Goal: Feedback & Contribution: Submit feedback/report problem

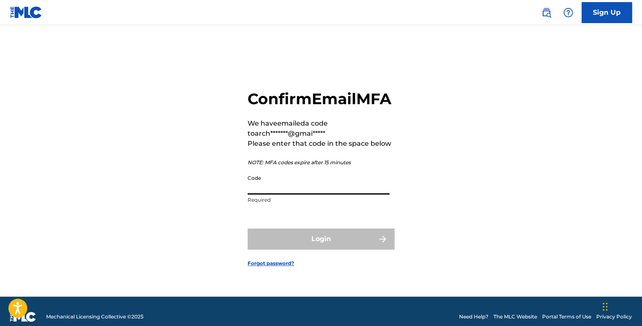
click at [280, 194] on input "Code" at bounding box center [319, 182] width 142 height 24
paste input "427103"
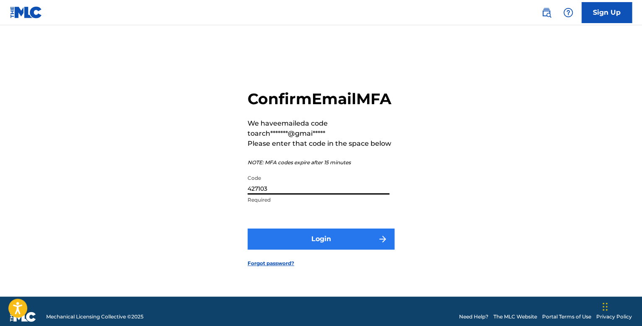
type input "427103"
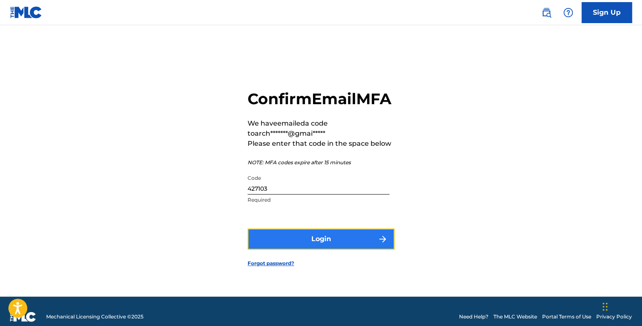
click at [288, 242] on button "Login" at bounding box center [321, 238] width 147 height 21
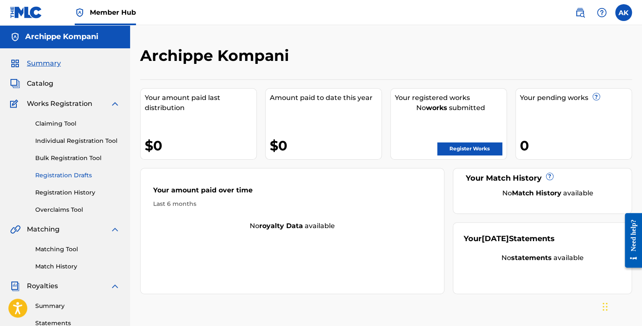
click at [63, 173] on link "Registration Drafts" at bounding box center [77, 175] width 85 height 9
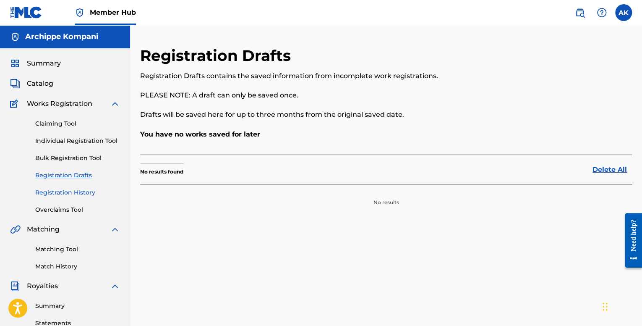
click at [60, 188] on link "Registration History" at bounding box center [77, 192] width 85 height 9
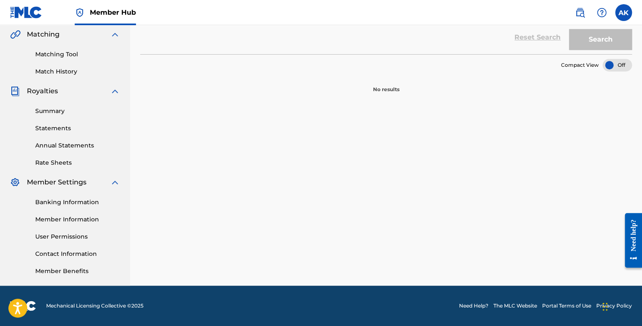
scroll to position [27, 0]
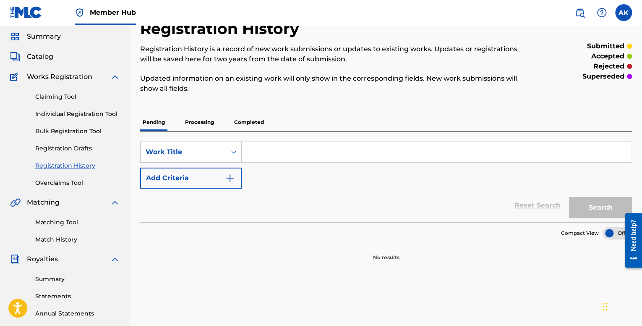
click at [195, 121] on p "Processing" at bounding box center [200, 122] width 34 height 18
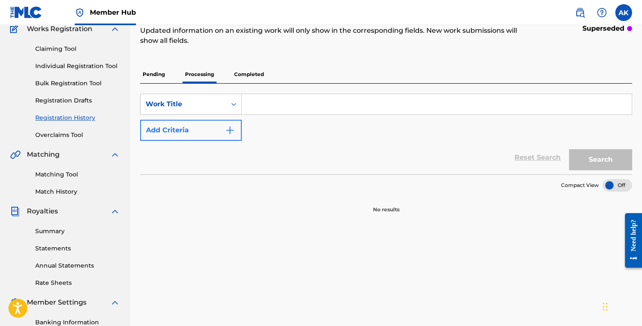
scroll to position [84, 0]
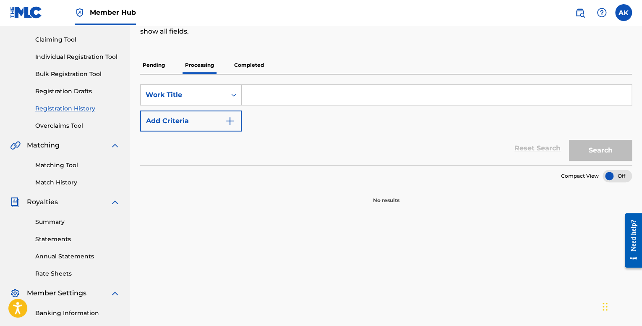
click at [232, 69] on div "Pending Processing Completed" at bounding box center [386, 65] width 492 height 18
click at [237, 68] on p "Completed" at bounding box center [249, 65] width 35 height 18
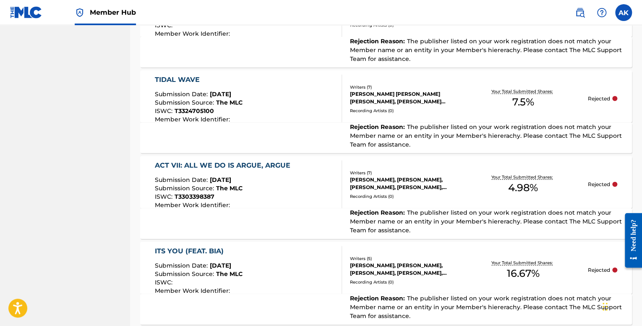
scroll to position [929, 0]
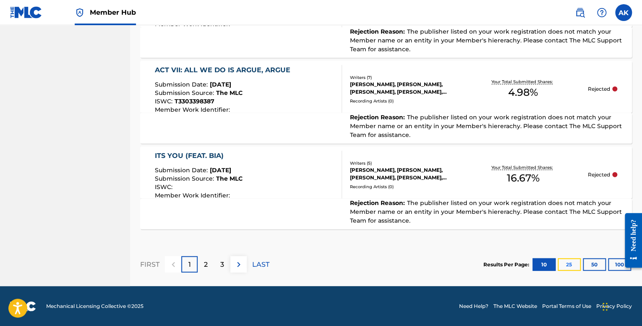
click at [570, 263] on button "25" at bounding box center [569, 264] width 23 height 13
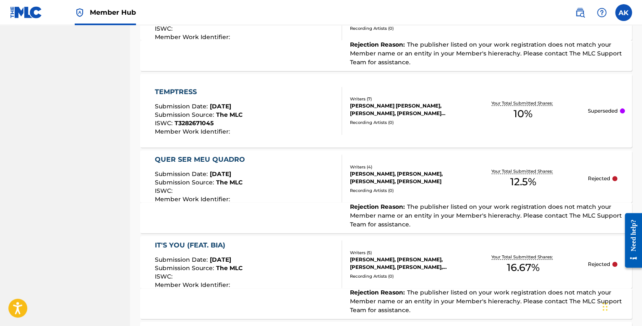
scroll to position [1684, 0]
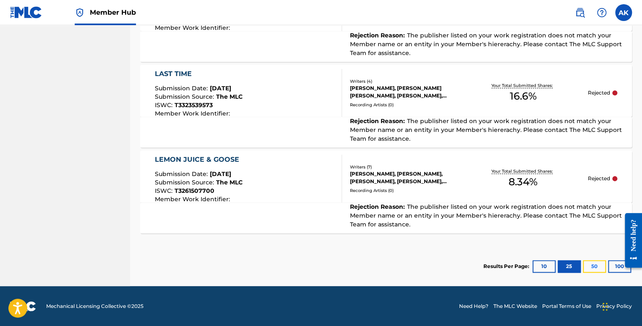
click at [601, 266] on button "50" at bounding box center [594, 266] width 23 height 13
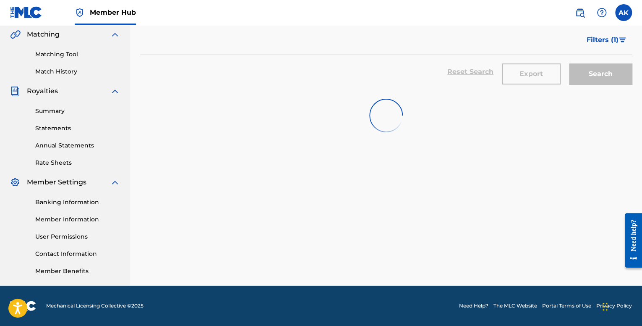
scroll to position [2029, 0]
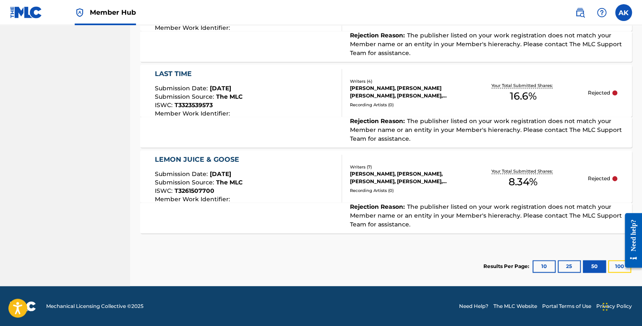
click at [613, 264] on button "100" at bounding box center [619, 266] width 23 height 13
click at [545, 263] on button "10" at bounding box center [544, 266] width 23 height 13
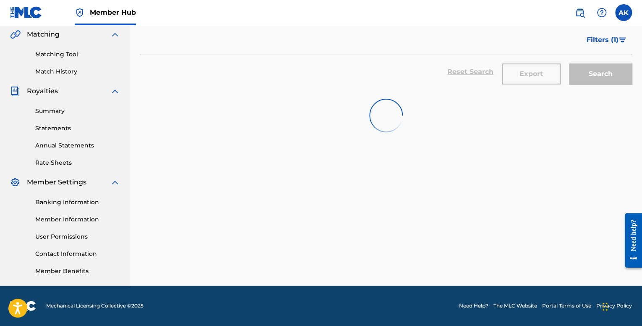
scroll to position [929, 0]
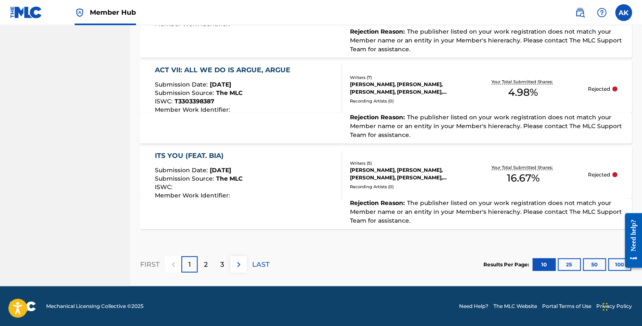
click at [220, 261] on p "3" at bounding box center [222, 264] width 4 height 10
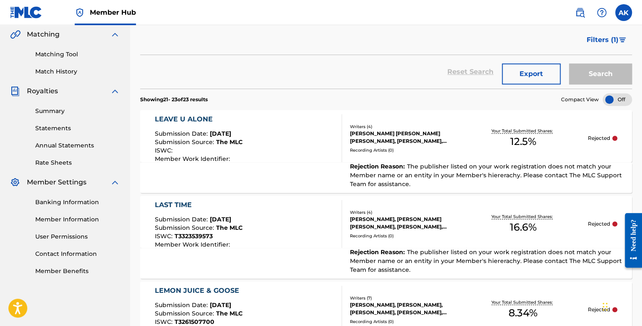
scroll to position [330, 0]
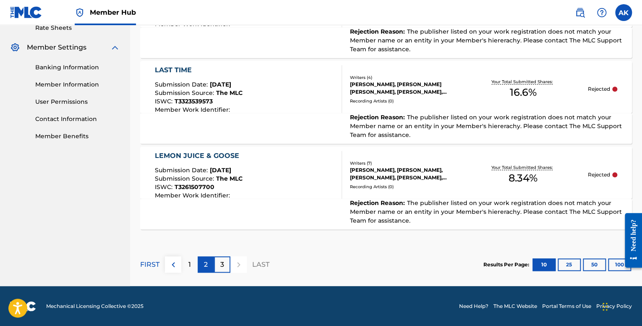
click at [208, 263] on div "2" at bounding box center [206, 264] width 16 height 16
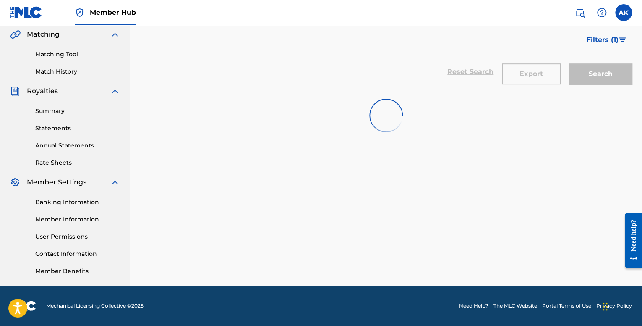
scroll to position [920, 0]
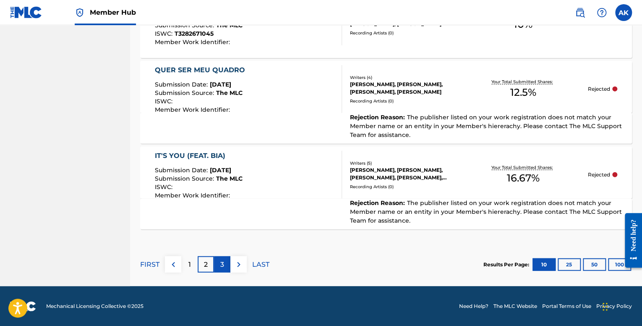
click at [218, 255] on div "FIRST 1 2 3 LAST" at bounding box center [204, 264] width 129 height 43
click at [222, 263] on p "3" at bounding box center [222, 264] width 4 height 10
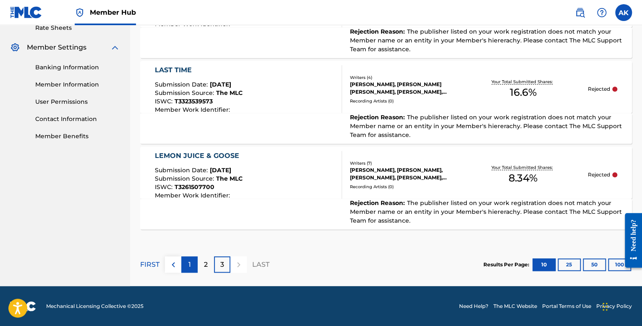
click at [187, 266] on div "1" at bounding box center [189, 264] width 16 height 16
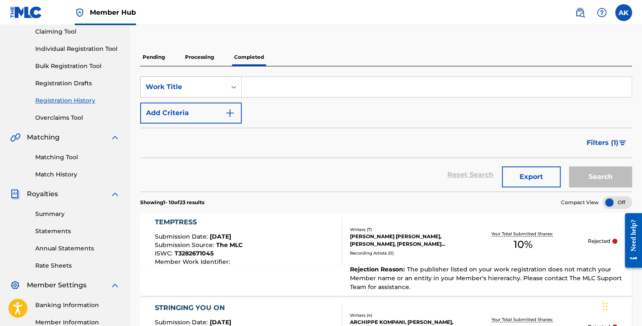
scroll to position [0, 0]
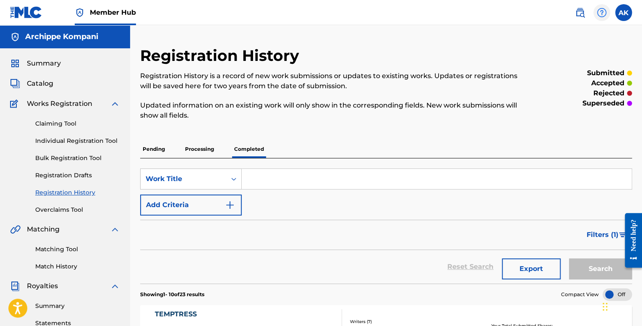
click at [604, 13] on img at bounding box center [602, 13] width 10 height 10
click at [599, 35] on link "Contact us" at bounding box center [601, 35] width 71 height 20
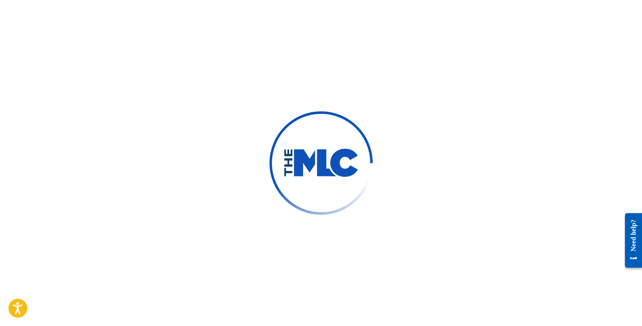
type input "Archippe"
type input "Kompani"
type input "[DOMAIN_NAME][EMAIL_ADDRESS][DOMAIN_NAME]"
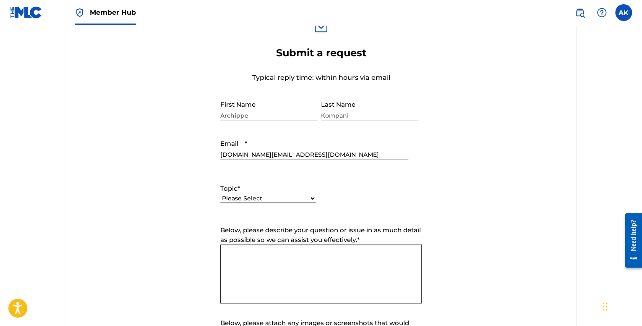
scroll to position [336, 0]
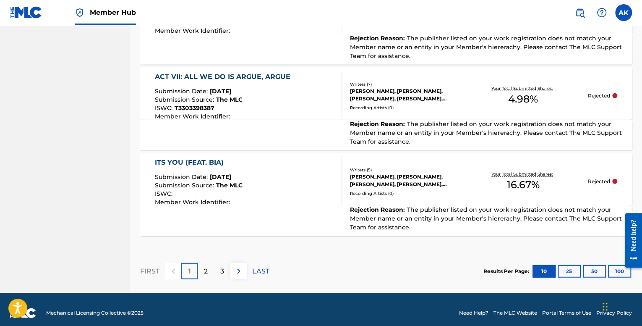
scroll to position [929, 0]
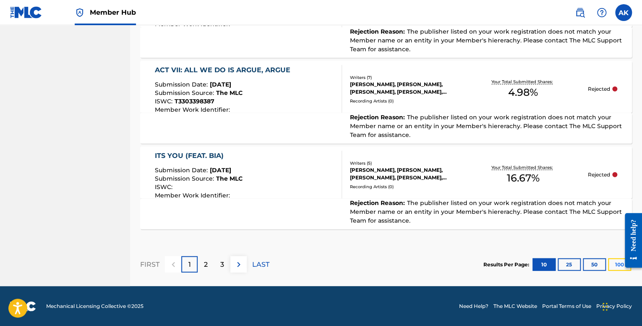
click at [616, 263] on button "100" at bounding box center [619, 264] width 23 height 13
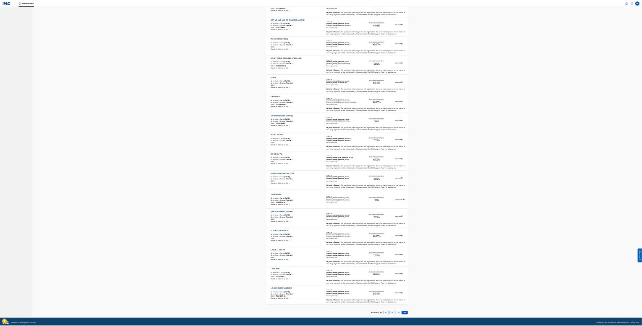
scroll to position [851, 0]
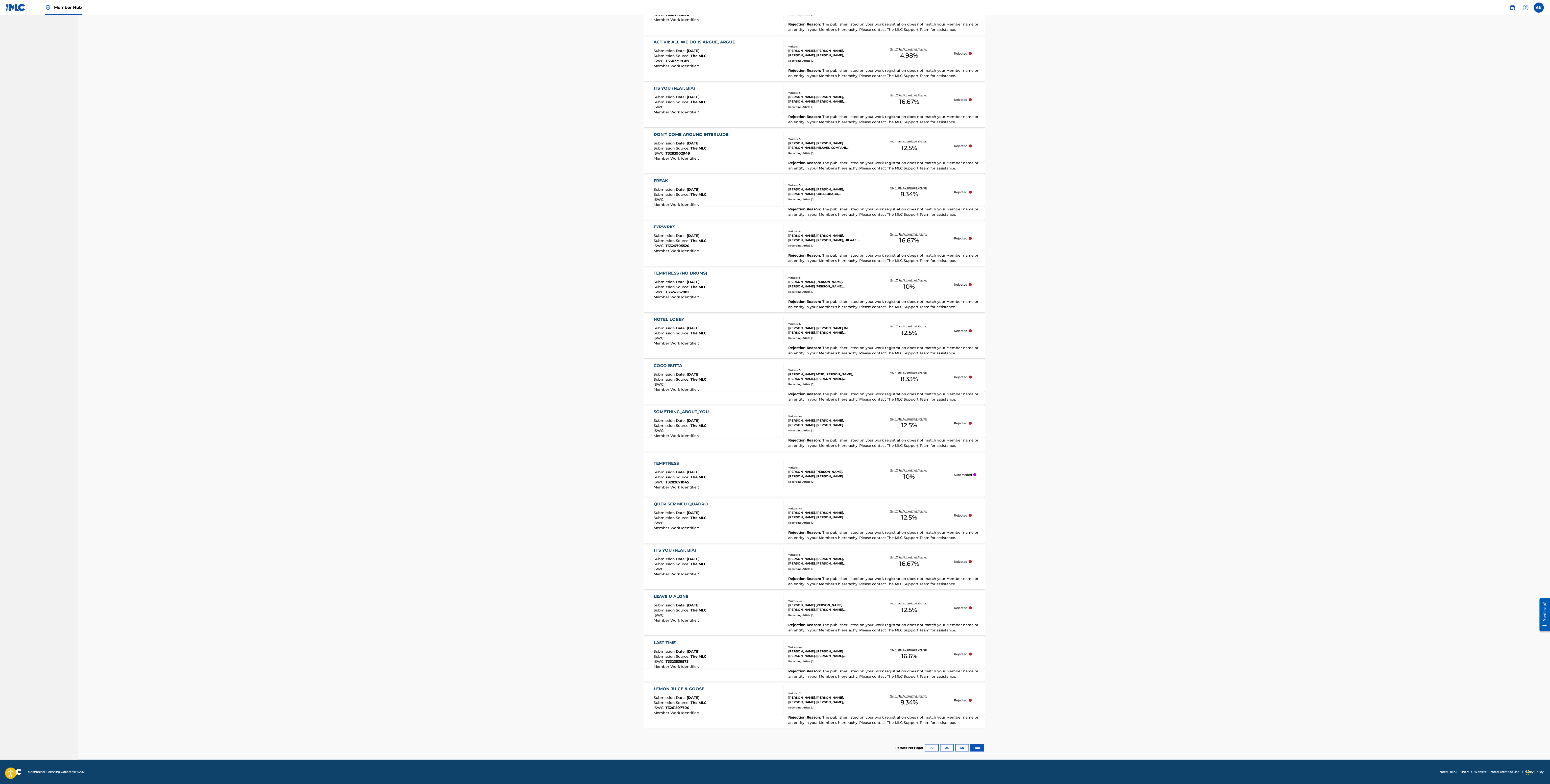
drag, startPoint x: 1180, startPoint y: 159, endPoint x: 1133, endPoint y: 32, distance: 135.4
click at [386, 158] on div "Registration History Registration History is a record of new work submissions o…" at bounding box center [814, 132] width 1472 height 1255
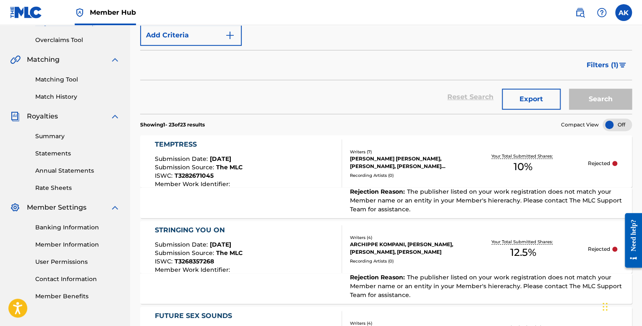
scroll to position [140, 0]
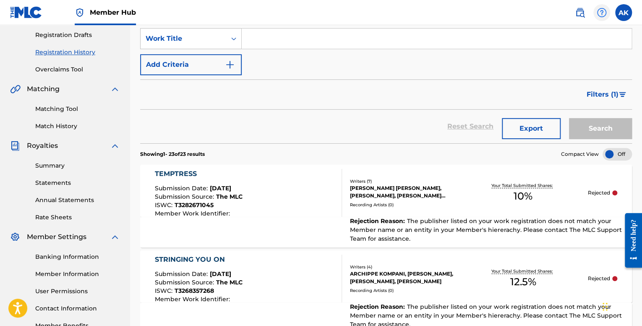
click at [602, 12] on img at bounding box center [602, 13] width 10 height 10
click at [581, 38] on link "Contact us" at bounding box center [601, 36] width 71 height 20
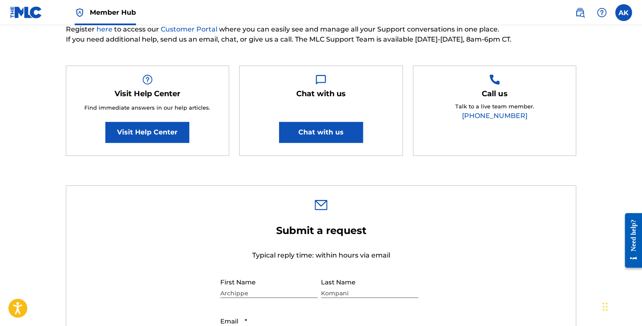
scroll to position [126, 0]
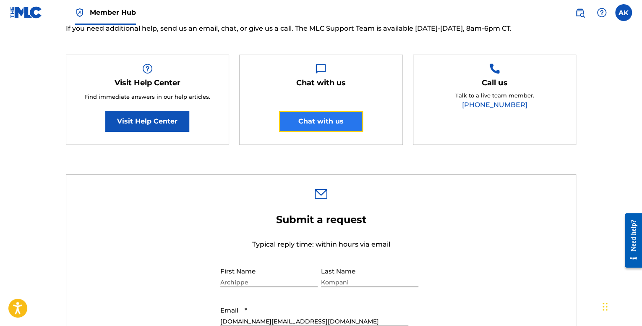
click at [332, 115] on button "Chat with us" at bounding box center [321, 121] width 84 height 21
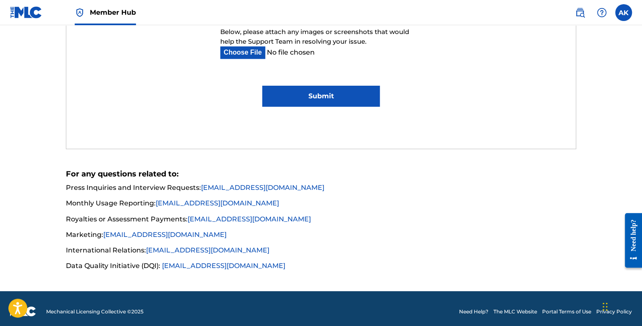
scroll to position [588, 0]
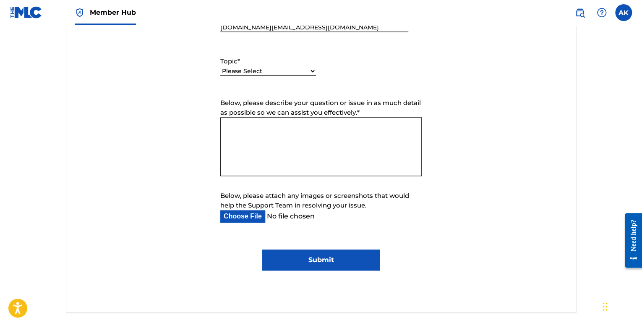
click at [264, 137] on textarea "Below, please describe your question or issue in as much detail as possible so …" at bounding box center [320, 146] width 201 height 59
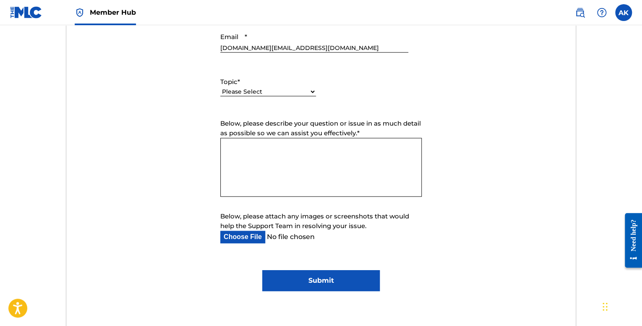
scroll to position [294, 0]
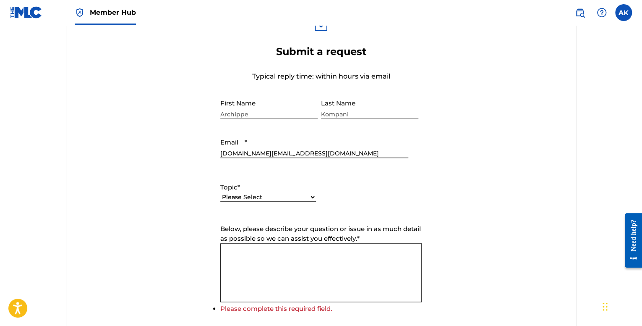
click at [255, 195] on select "Please Select I need help with my account I need help with managing my catalog …" at bounding box center [268, 197] width 96 height 9
click at [253, 194] on select "Please Select I need help with my account I need help with managing my catalog …" at bounding box center [268, 197] width 96 height 9
select select "I need help with managing my catalog"
click at [220, 193] on select "Please Select I need help with my account I need help with managing my catalog …" at bounding box center [268, 197] width 96 height 9
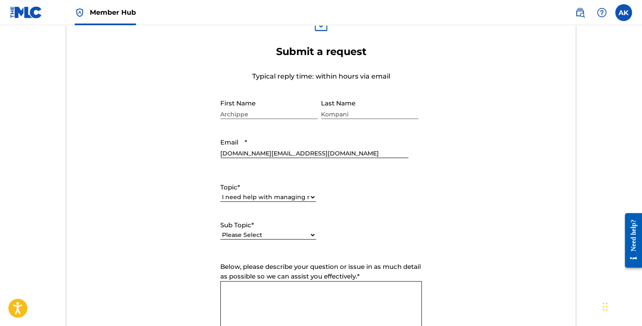
click at [266, 241] on div "Please Select I need help with CWR I need help registering my work(s) in The ML…" at bounding box center [268, 239] width 96 height 19
click at [193, 133] on form "Submit a request Typical reply time: within hours via email First Name Archippe…" at bounding box center [321, 244] width 510 height 399
click at [265, 214] on label "Sub Topic *" at bounding box center [268, 216] width 96 height 10
click at [265, 221] on select "Please Select I need help with CWR I need help registering my work(s) in The ML…" at bounding box center [268, 225] width 96 height 9
click at [263, 220] on div "Please Select I need help with CWR I need help registering my work(s) in The ML…" at bounding box center [268, 225] width 96 height 10
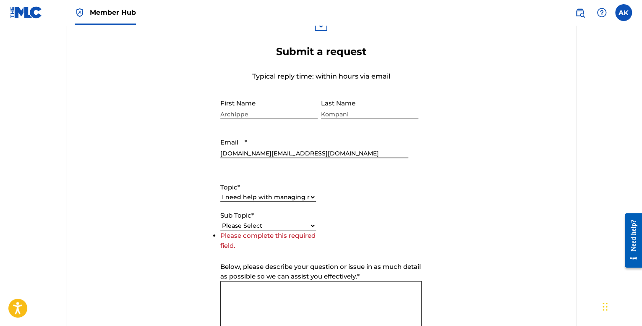
click at [262, 227] on select "Please Select I need help with CWR I need help registering my work(s) in The ML…" at bounding box center [268, 225] width 96 height 9
select select "I need help editing my works"
click at [220, 230] on select "Please Select I need help with CWR I need help registering my work(s) in The ML…" at bounding box center [268, 225] width 96 height 9
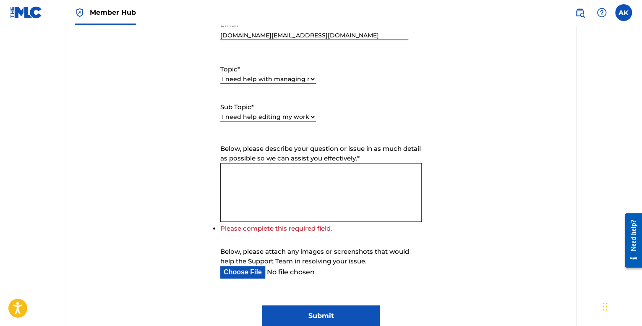
scroll to position [420, 0]
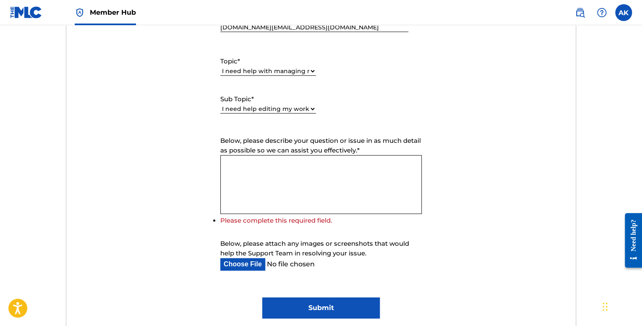
click at [254, 155] on textarea "Below, please describe your question or issue in as much detail as possible so …" at bounding box center [320, 184] width 201 height 59
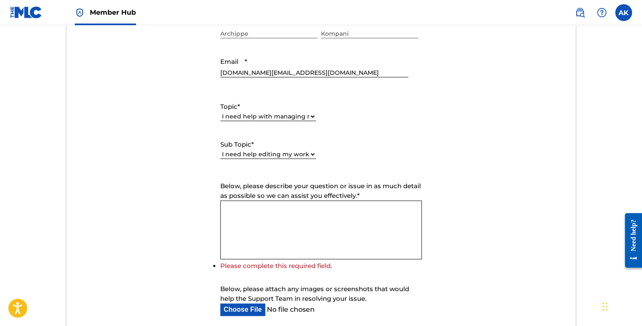
scroll to position [378, 0]
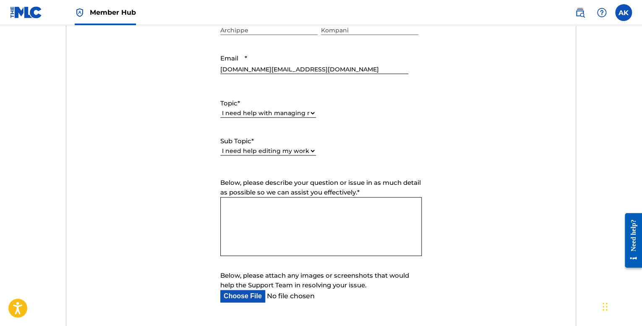
drag, startPoint x: 252, startPoint y: 235, endPoint x: 251, endPoint y: 230, distance: 4.7
click at [251, 234] on textarea "Below, please describe your question or issue in as much detail as possible so …" at bounding box center [320, 226] width 201 height 59
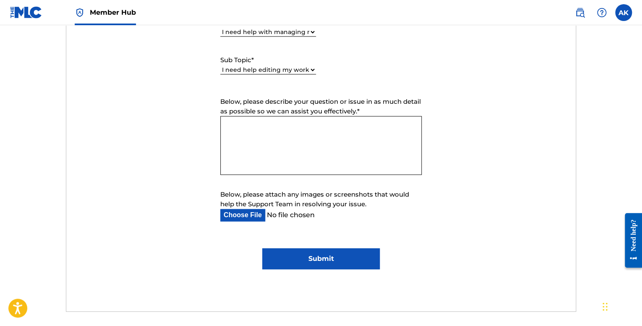
scroll to position [462, 0]
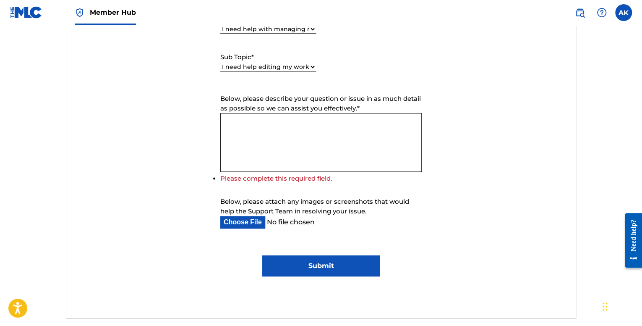
click at [242, 206] on div "Below, please attach any images or screenshots that would help the Support Team…" at bounding box center [320, 212] width 201 height 31
click at [243, 217] on input "Below, please attach any images or screenshots that would help the Support Team…" at bounding box center [314, 222] width 188 height 13
type input "C:\fakepath\Schermafbeelding [DATE] 181303.png"
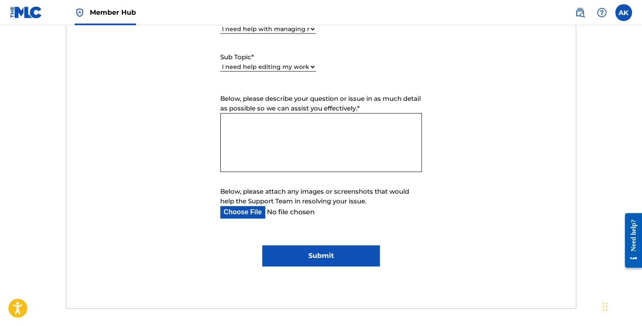
click at [246, 123] on textarea "Below, please describe your question or issue in as much detail as possible so …" at bounding box center [320, 142] width 201 height 59
paste textarea "Hello Support Team, All of my song submissions have been rejected, even though …"
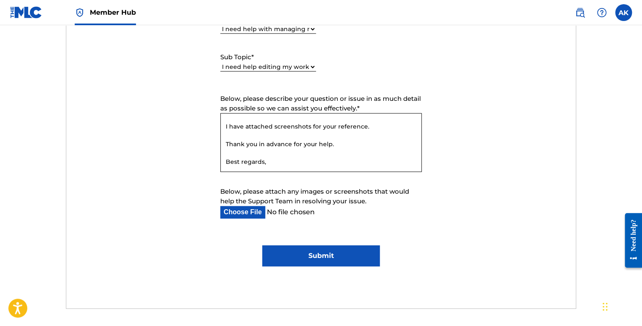
scroll to position [69, 0]
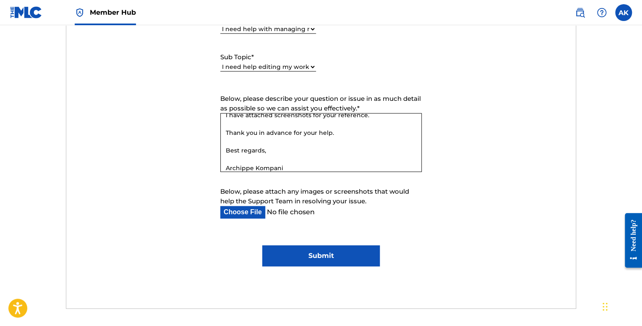
type textarea "Hello Support Team, All of my song submissions have been rejected, even though …"
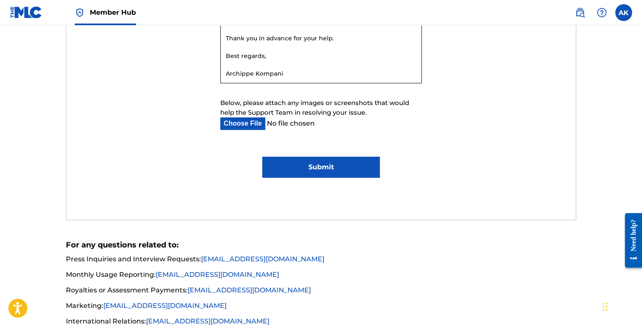
scroll to position [420, 0]
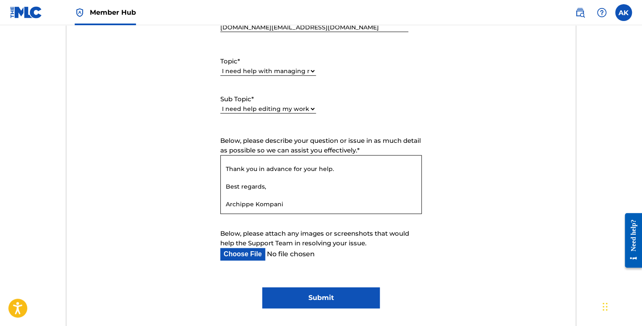
click at [326, 297] on input "Submit" at bounding box center [320, 297] width 117 height 21
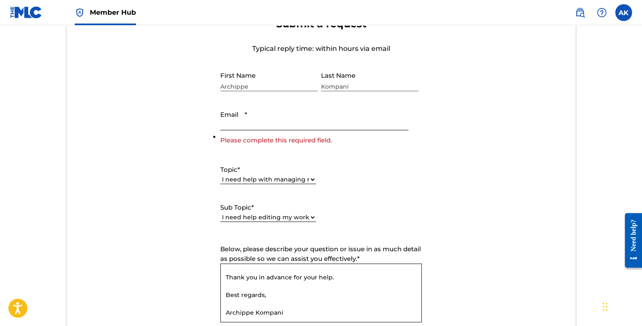
scroll to position [294, 0]
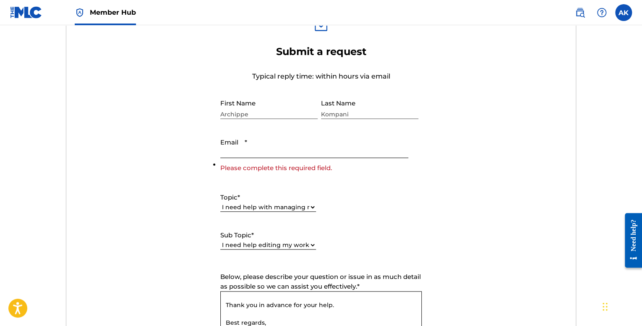
click at [256, 148] on input "Email *" at bounding box center [314, 146] width 188 height 24
type input "[DOMAIN_NAME][EMAIL_ADDRESS][DOMAIN_NAME]"
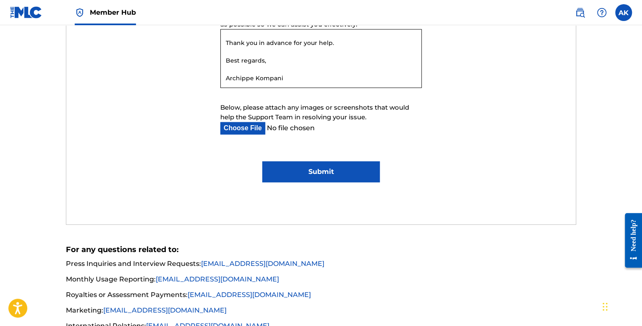
click at [303, 170] on input "Submit" at bounding box center [320, 171] width 117 height 21
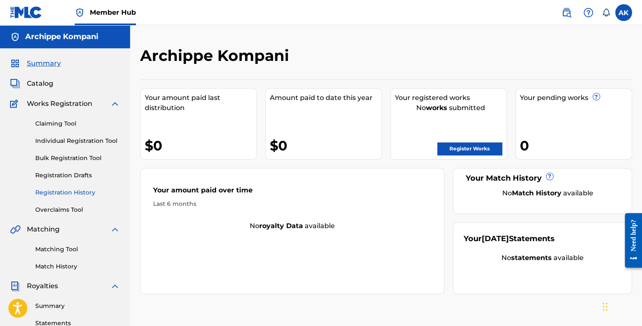
click at [69, 189] on link "Registration History" at bounding box center [77, 192] width 85 height 9
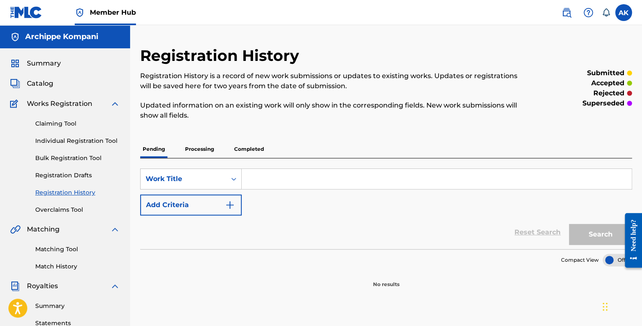
click at [251, 151] on p "Completed" at bounding box center [249, 149] width 35 height 18
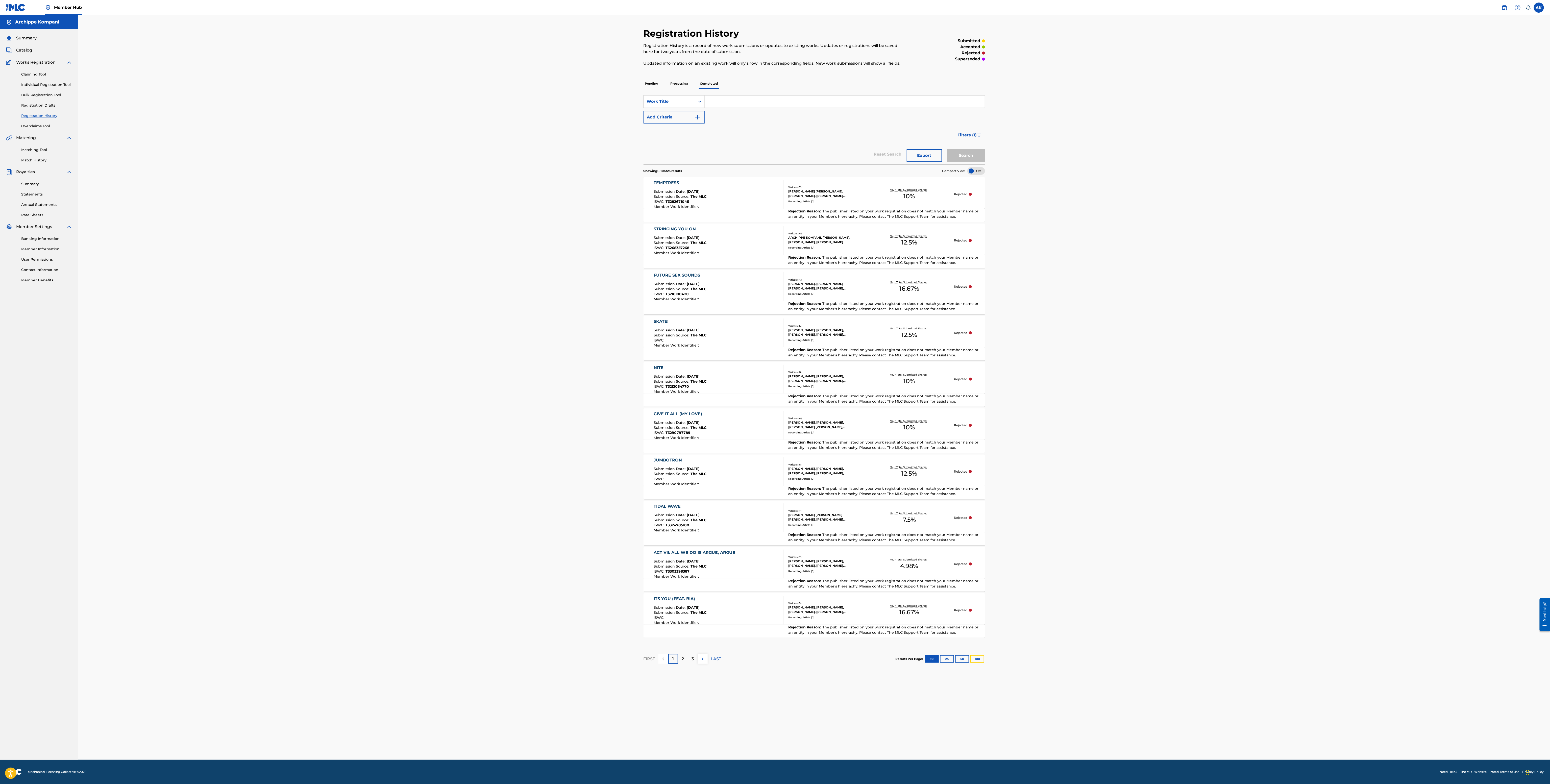
click at [386, 196] on button "100" at bounding box center [977, 659] width 14 height 8
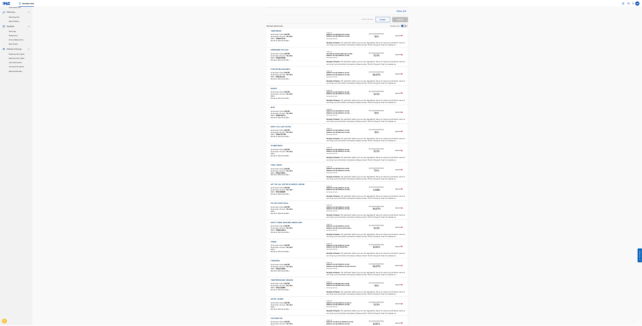
scroll to position [168, 0]
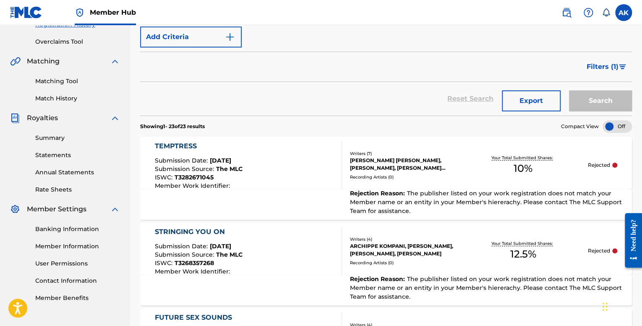
click at [594, 165] on p "Rejected" at bounding box center [599, 165] width 22 height 8
